Goal: Participate in discussion

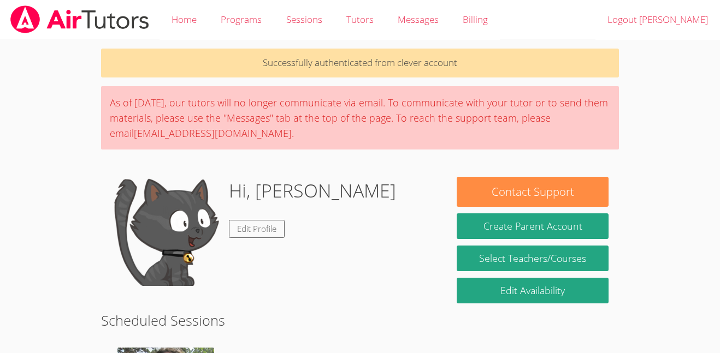
click at [644, 71] on body "Home Programs Sessions Tutors Messages Billing Logout [PERSON_NAME] Successfull…" at bounding box center [360, 176] width 720 height 353
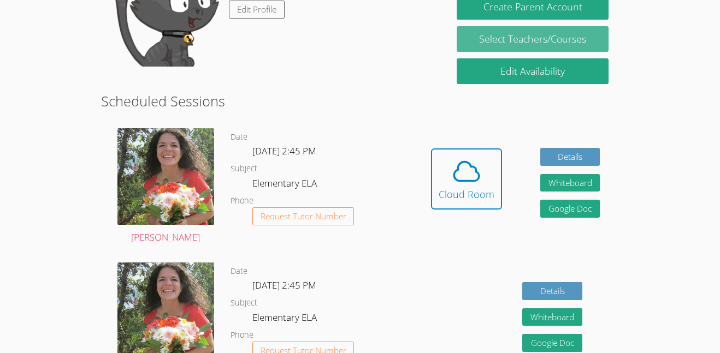
scroll to position [216, 0]
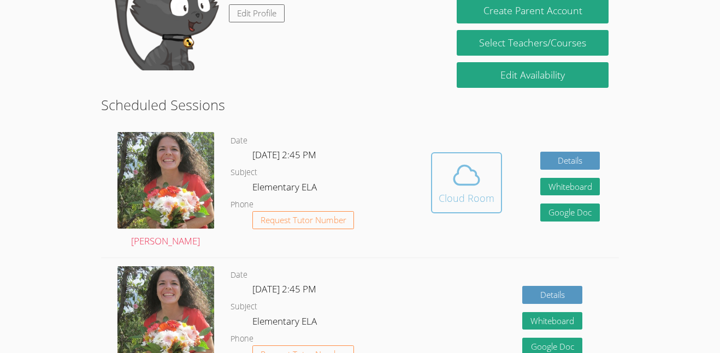
click at [461, 189] on icon at bounding box center [466, 175] width 31 height 31
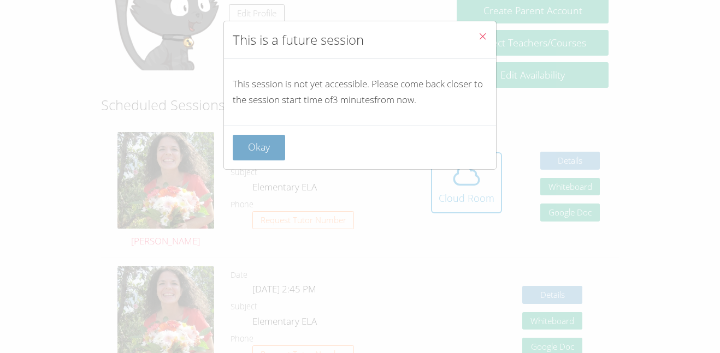
click at [265, 153] on button "Okay" at bounding box center [259, 148] width 52 height 26
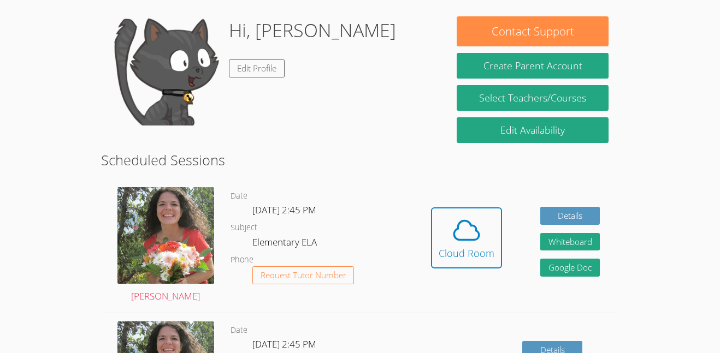
scroll to position [163, 0]
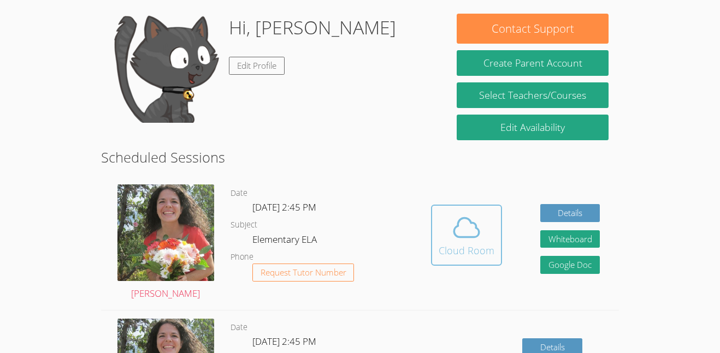
click at [465, 237] on icon at bounding box center [466, 227] width 25 height 19
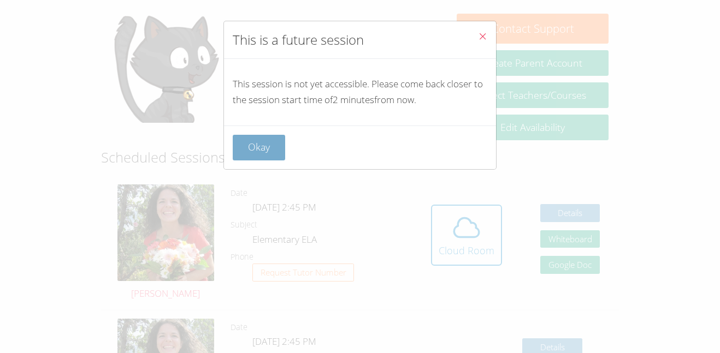
click at [272, 159] on button "Okay" at bounding box center [259, 148] width 52 height 26
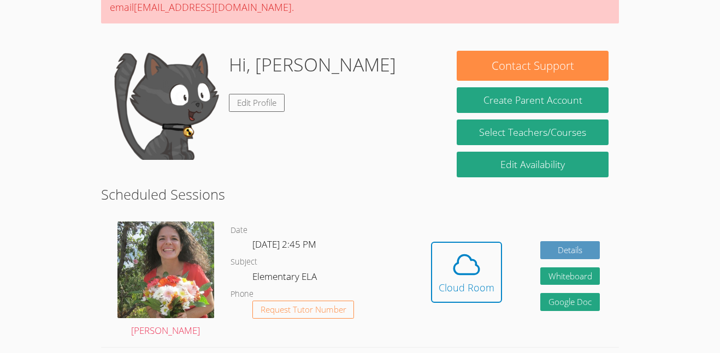
scroll to position [129, 0]
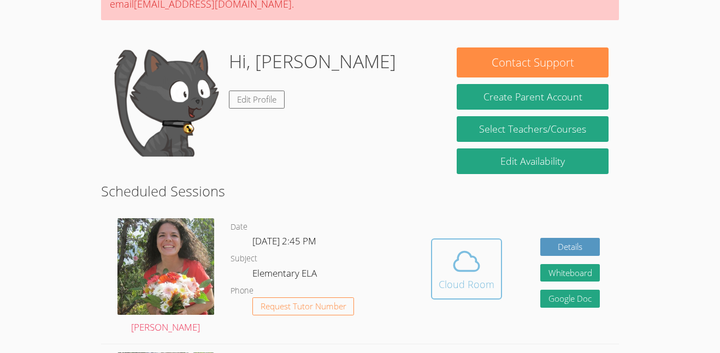
click at [443, 258] on span at bounding box center [467, 261] width 56 height 31
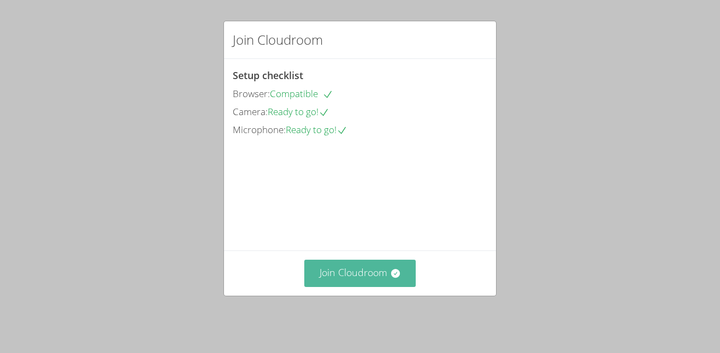
click at [386, 287] on button "Join Cloudroom" at bounding box center [360, 273] width 112 height 27
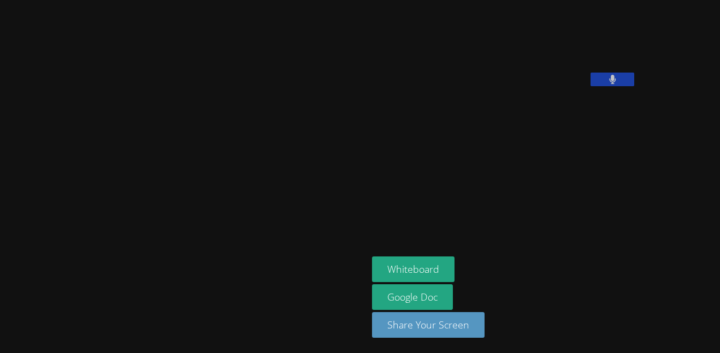
click at [590, 86] on button at bounding box center [612, 80] width 44 height 14
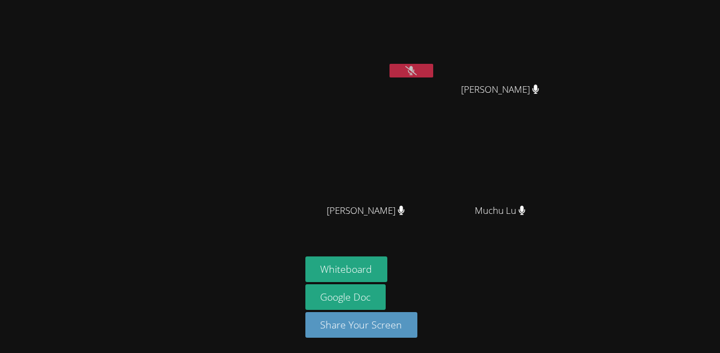
click at [410, 73] on icon at bounding box center [410, 70] width 11 height 9
click at [407, 64] on button at bounding box center [411, 71] width 44 height 14
click at [408, 70] on icon at bounding box center [410, 70] width 11 height 9
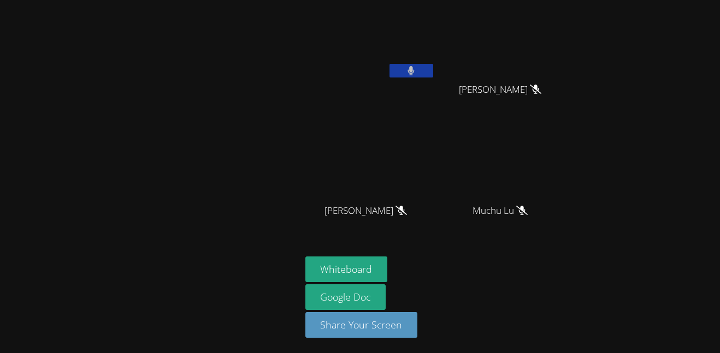
click at [408, 69] on icon at bounding box center [411, 70] width 7 height 9
click at [408, 70] on icon at bounding box center [410, 70] width 11 height 9
click at [408, 70] on icon at bounding box center [410, 70] width 7 height 9
click at [408, 70] on icon at bounding box center [410, 70] width 11 height 9
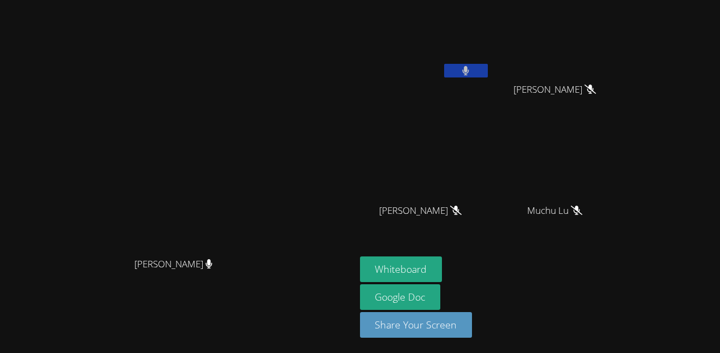
click at [462, 67] on icon at bounding box center [465, 70] width 7 height 9
click at [461, 68] on icon at bounding box center [465, 70] width 11 height 9
click at [488, 75] on button at bounding box center [466, 71] width 44 height 14
click at [488, 69] on button at bounding box center [466, 71] width 44 height 14
click at [488, 68] on button at bounding box center [466, 71] width 44 height 14
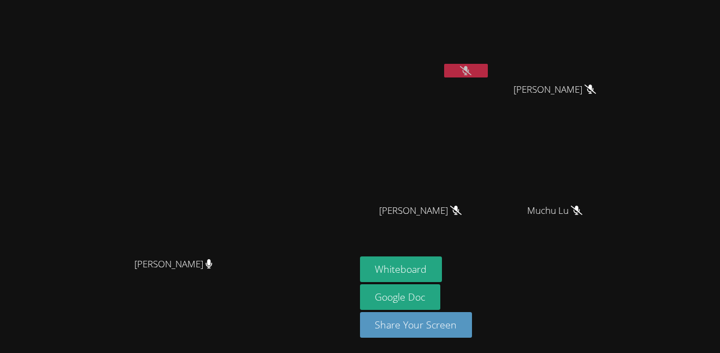
click at [471, 73] on icon at bounding box center [465, 70] width 11 height 9
click at [488, 73] on button at bounding box center [466, 71] width 44 height 14
click at [471, 72] on icon at bounding box center [465, 70] width 11 height 9
click at [488, 66] on button at bounding box center [466, 71] width 44 height 14
click at [471, 66] on icon at bounding box center [465, 70] width 11 height 9
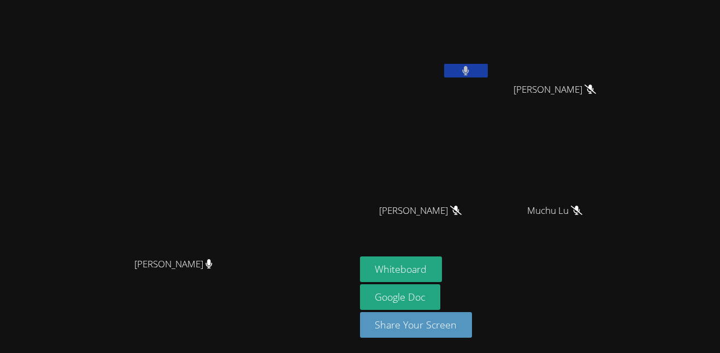
click at [488, 66] on button at bounding box center [466, 71] width 44 height 14
click at [471, 68] on icon at bounding box center [465, 70] width 11 height 9
click at [488, 68] on button at bounding box center [466, 71] width 44 height 14
click at [471, 68] on icon at bounding box center [465, 70] width 11 height 9
click at [488, 71] on button at bounding box center [466, 71] width 44 height 14
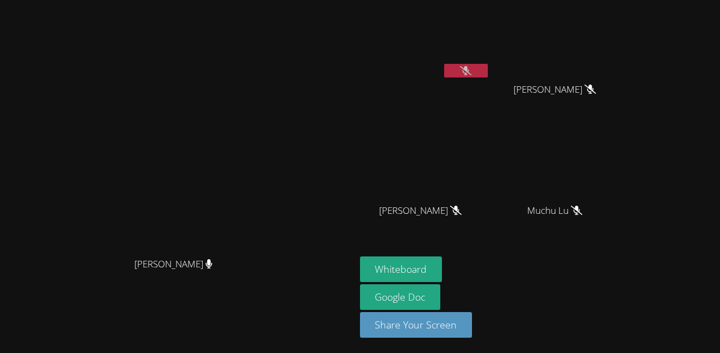
click at [488, 77] on button at bounding box center [466, 71] width 44 height 14
click at [469, 71] on icon at bounding box center [466, 70] width 7 height 9
click at [471, 71] on icon at bounding box center [465, 70] width 11 height 9
click at [469, 71] on icon at bounding box center [466, 70] width 7 height 9
click at [471, 71] on icon at bounding box center [465, 70] width 11 height 9
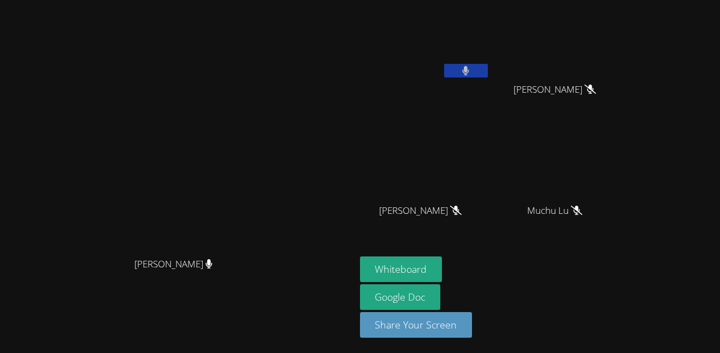
click at [488, 75] on button at bounding box center [466, 71] width 44 height 14
click at [488, 79] on div at bounding box center [466, 72] width 44 height 16
click at [488, 70] on button at bounding box center [466, 71] width 44 height 14
click at [471, 70] on icon at bounding box center [465, 70] width 11 height 9
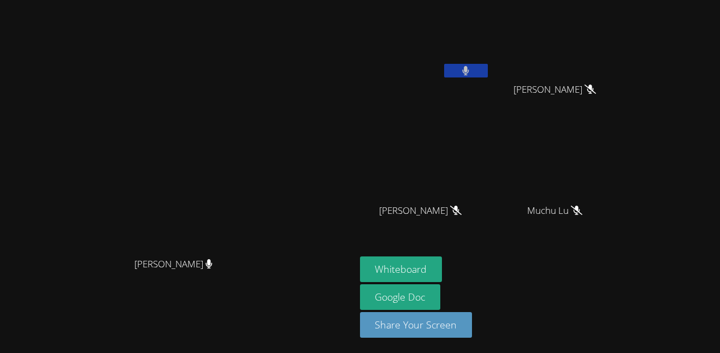
click at [488, 73] on button at bounding box center [466, 71] width 44 height 14
click at [488, 78] on div at bounding box center [466, 72] width 44 height 16
click at [488, 72] on button at bounding box center [466, 71] width 44 height 14
click at [488, 69] on button at bounding box center [466, 71] width 44 height 14
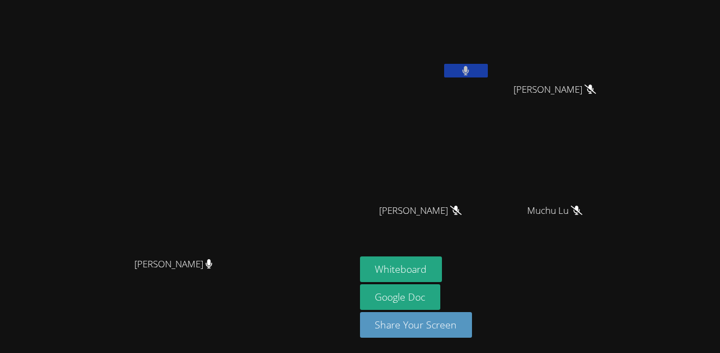
click at [488, 69] on button at bounding box center [466, 71] width 44 height 14
click at [488, 70] on button at bounding box center [466, 71] width 44 height 14
click at [488, 72] on button at bounding box center [466, 71] width 44 height 14
click at [471, 72] on icon at bounding box center [465, 70] width 11 height 9
click at [488, 75] on button at bounding box center [466, 71] width 44 height 14
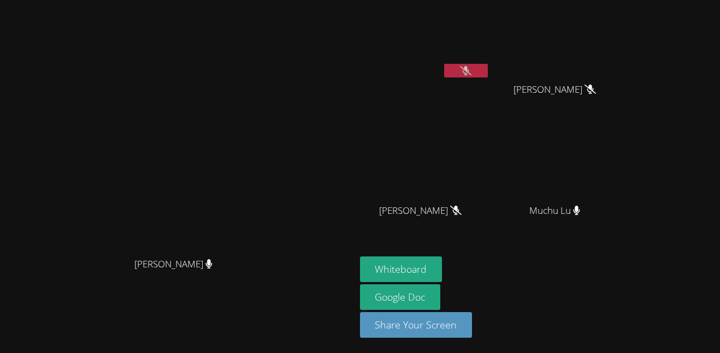
click at [488, 75] on button at bounding box center [466, 71] width 44 height 14
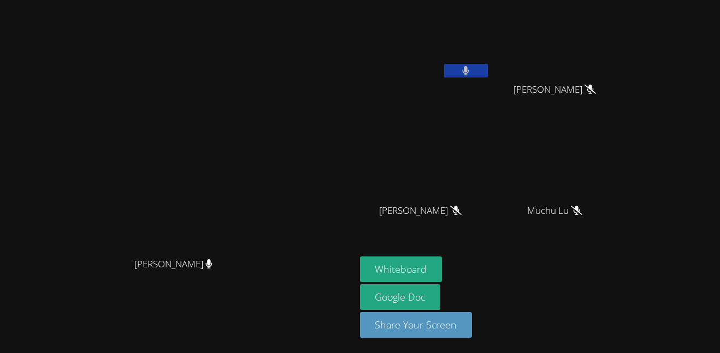
click at [488, 75] on button at bounding box center [466, 71] width 44 height 14
click at [488, 72] on button at bounding box center [466, 71] width 44 height 14
click at [442, 268] on button "Whiteboard" at bounding box center [401, 270] width 82 height 26
click at [471, 74] on icon at bounding box center [465, 70] width 11 height 9
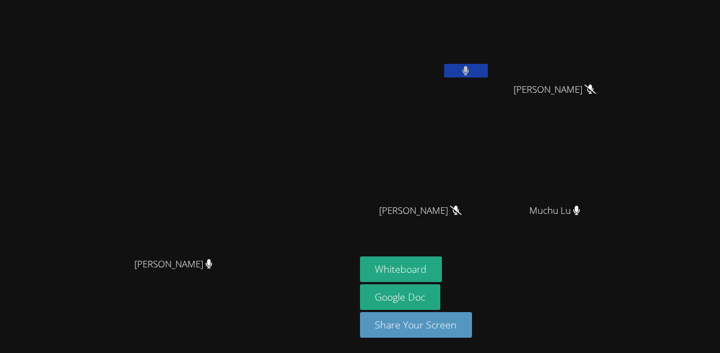
click at [488, 76] on button at bounding box center [466, 71] width 44 height 14
click at [488, 79] on div at bounding box center [466, 72] width 44 height 16
click at [471, 73] on icon at bounding box center [465, 70] width 11 height 9
click at [488, 67] on button at bounding box center [466, 71] width 44 height 14
click at [488, 78] on div at bounding box center [466, 72] width 44 height 16
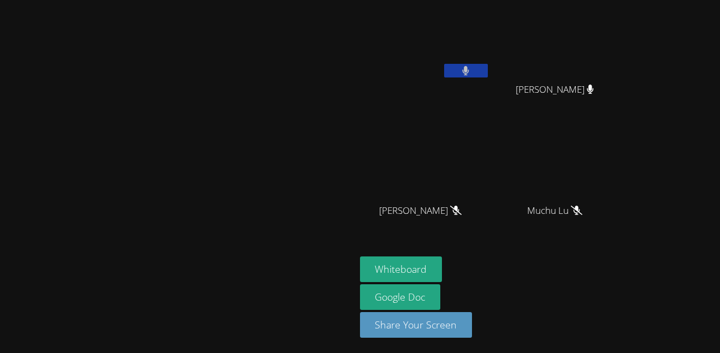
click at [488, 74] on button at bounding box center [466, 71] width 44 height 14
click at [471, 67] on icon at bounding box center [465, 70] width 11 height 9
click at [488, 70] on button at bounding box center [466, 71] width 44 height 14
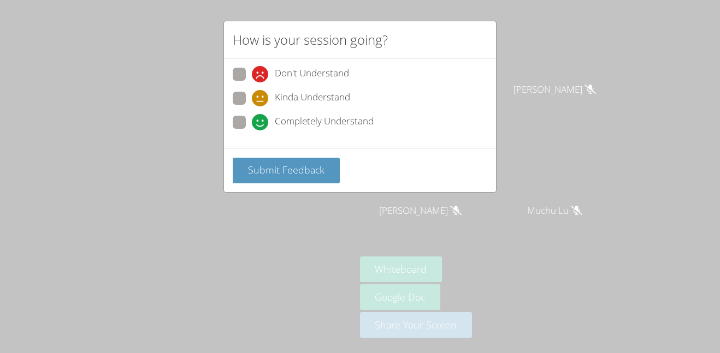
click at [252, 131] on span at bounding box center [252, 131] width 0 height 0
click at [252, 121] on input "Completely Understand" at bounding box center [256, 120] width 9 height 9
radio input "true"
click at [282, 165] on span "Submit Feedback" at bounding box center [286, 169] width 76 height 13
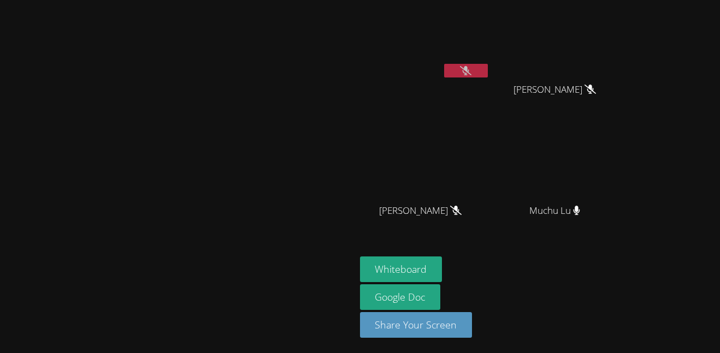
click at [259, 57] on video at bounding box center [178, 154] width 164 height 195
